Goal: Find contact information: Find contact information

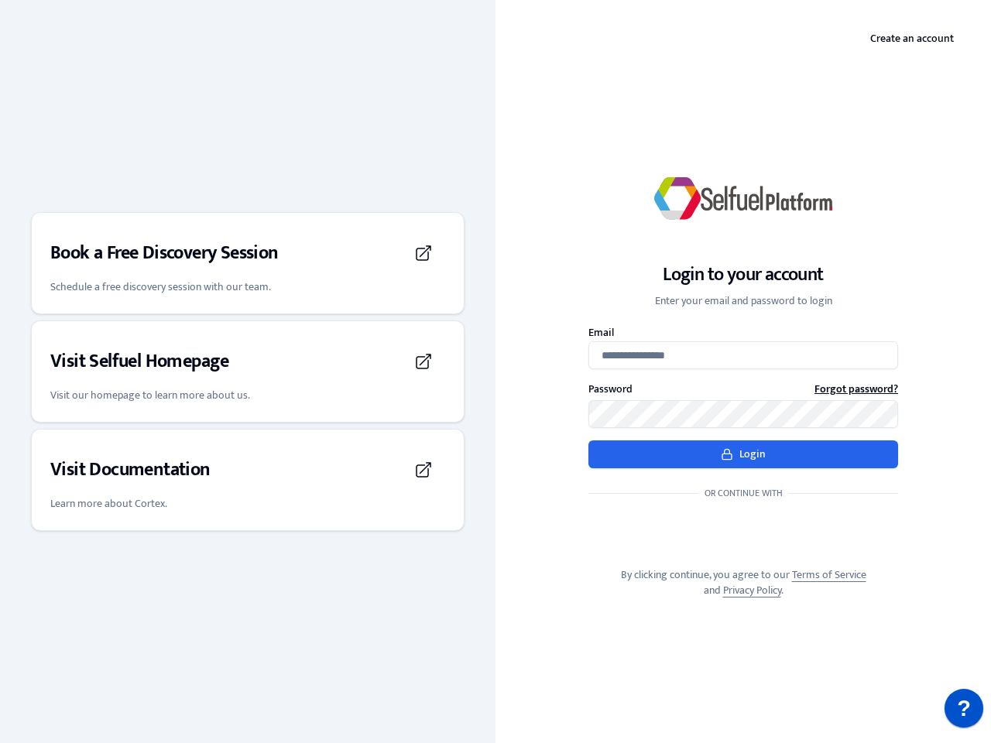
click at [495, 371] on div "Login to your account Enter your email and password to login Email Password For…" at bounding box center [742, 371] width 495 height 503
click at [248, 263] on h3 "Book a Free Discovery Session" at bounding box center [164, 253] width 228 height 25
click at [248, 371] on div "Visit Selfuel Homepage" at bounding box center [247, 361] width 395 height 43
click at [248, 480] on div "Visit Documentation" at bounding box center [247, 469] width 395 height 43
click at [964, 708] on p "?" at bounding box center [964, 708] width 14 height 39
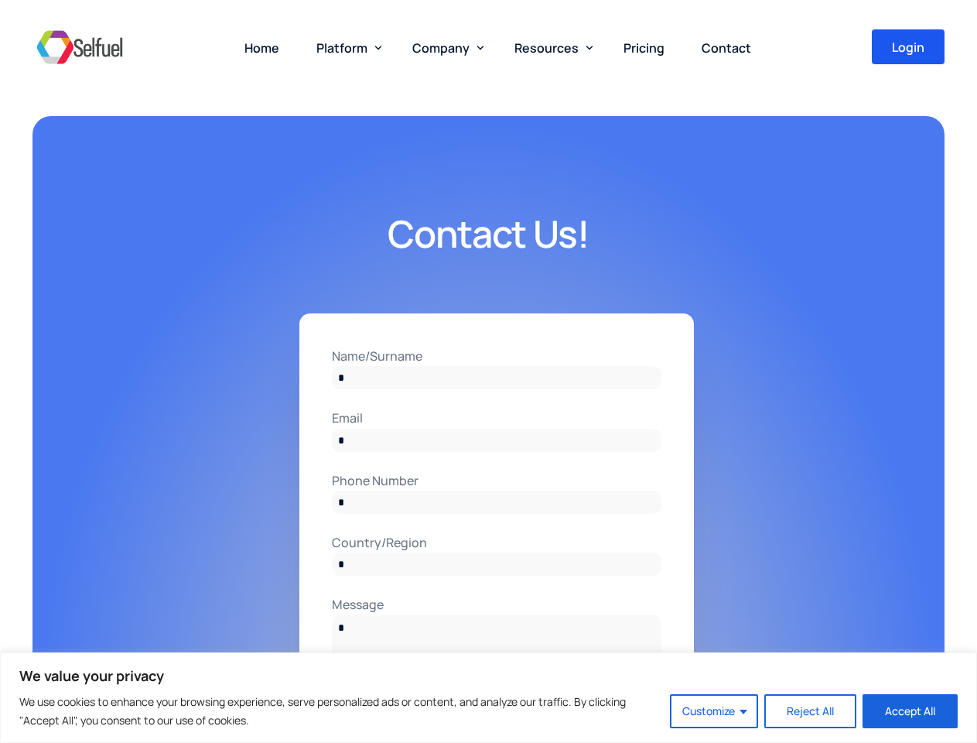
click at [488, 371] on input "Name/Surname" at bounding box center [497, 377] width 330 height 23
click at [715, 711] on button "Customize" at bounding box center [714, 711] width 88 height 34
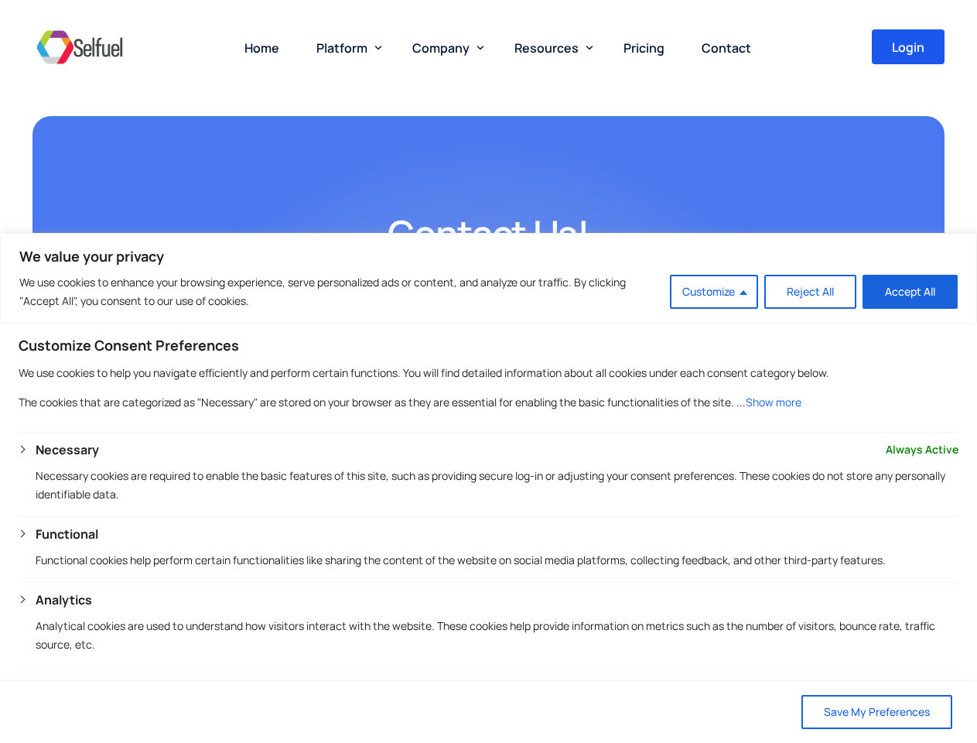
click at [346, 47] on span "Platform" at bounding box center [342, 47] width 51 height 17
click at [445, 47] on span "Company" at bounding box center [441, 47] width 57 height 17
click at [550, 47] on span "Resources" at bounding box center [547, 47] width 64 height 17
